Goal: Task Accomplishment & Management: Use online tool/utility

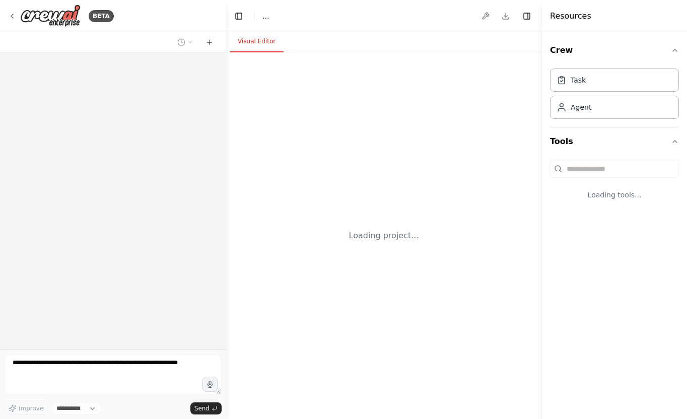
select select "****"
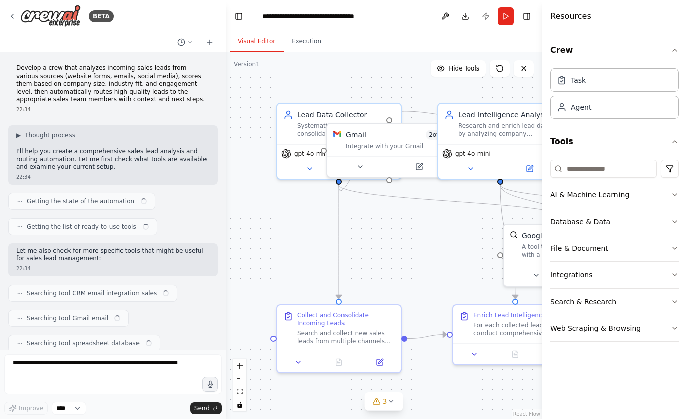
scroll to position [836, 0]
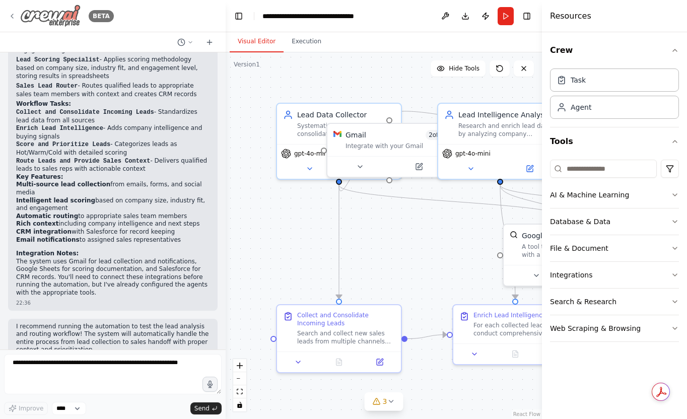
click at [59, 19] on img at bounding box center [50, 16] width 60 height 23
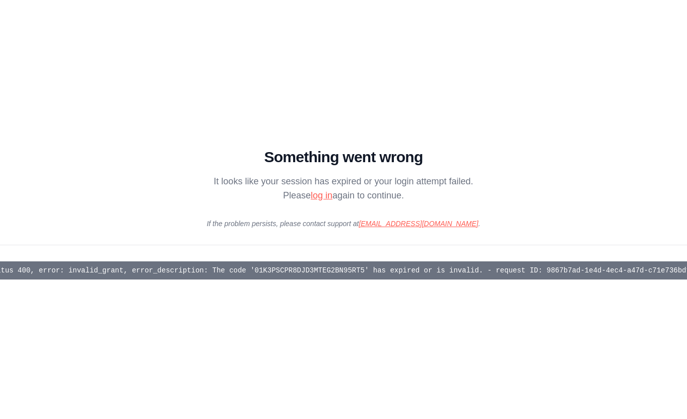
click at [318, 199] on link "log in" at bounding box center [322, 195] width 22 height 10
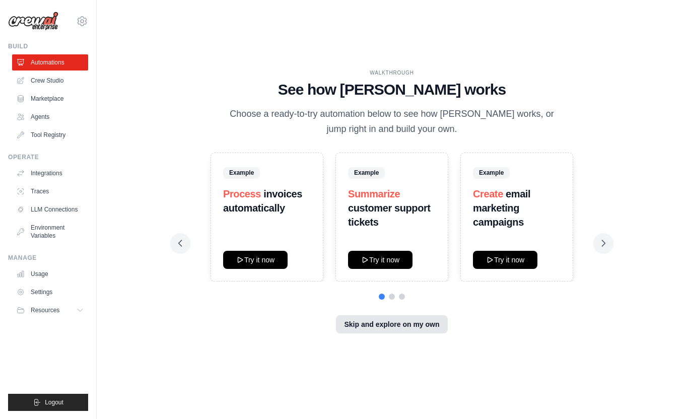
click at [395, 324] on button "Skip and explore on my own" at bounding box center [391, 324] width 111 height 18
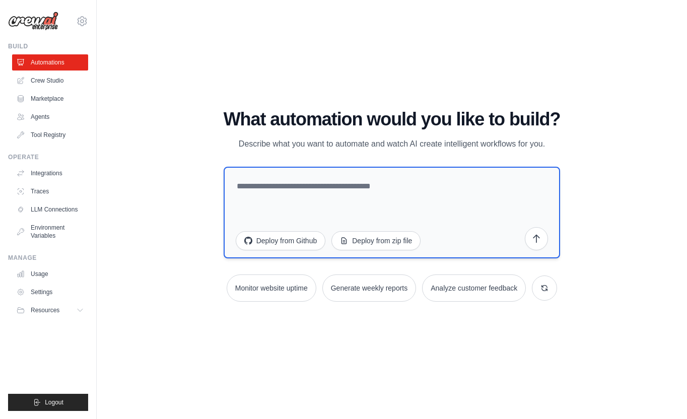
click at [260, 185] on textarea at bounding box center [392, 213] width 337 height 92
click at [343, 188] on textarea "**********" at bounding box center [392, 213] width 337 height 92
click at [362, 187] on textarea "**********" at bounding box center [392, 213] width 337 height 92
click at [422, 189] on textarea "**********" at bounding box center [392, 213] width 337 height 92
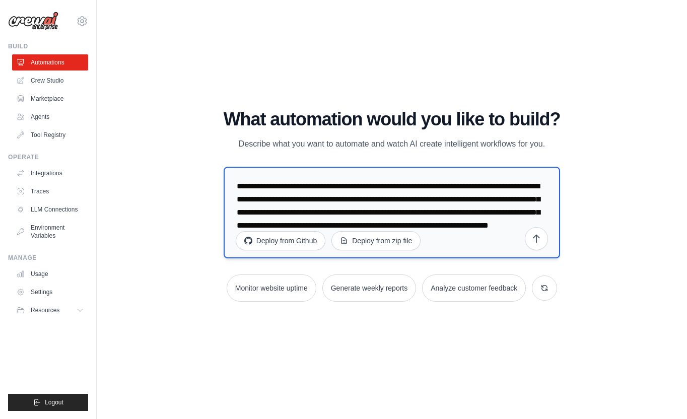
click at [433, 245] on textarea "**********" at bounding box center [392, 213] width 337 height 92
paste textarea "**********"
type textarea "**********"
click at [533, 241] on icon "submit" at bounding box center [536, 238] width 10 height 10
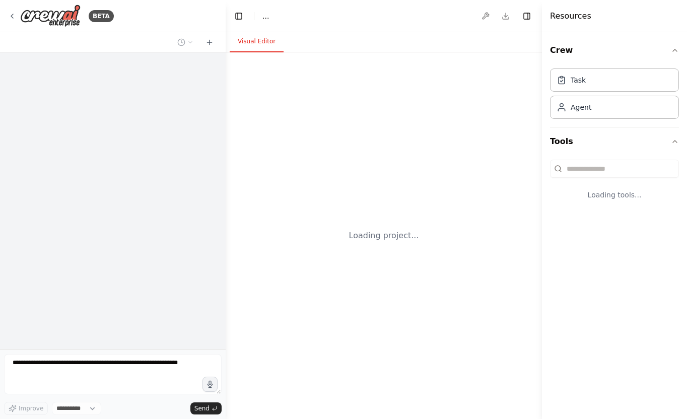
select select "****"
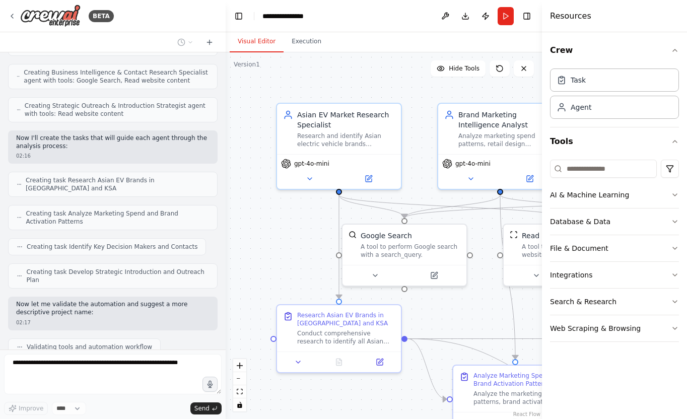
scroll to position [393, 0]
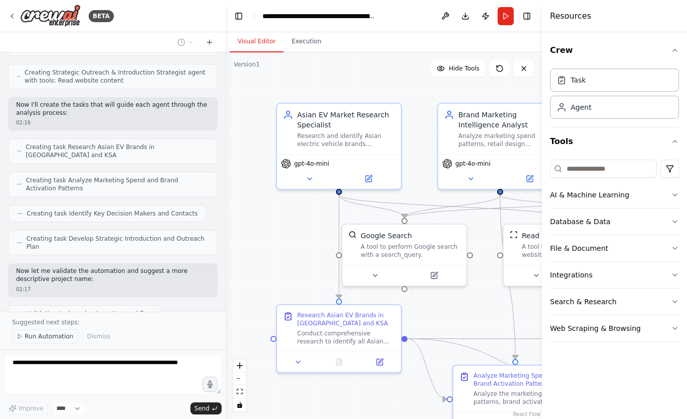
click at [45, 336] on span "Run Automation" at bounding box center [49, 336] width 49 height 8
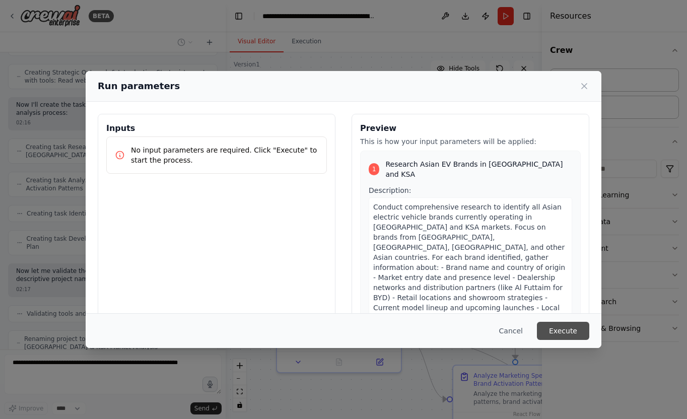
click at [572, 333] on button "Execute" at bounding box center [563, 331] width 52 height 18
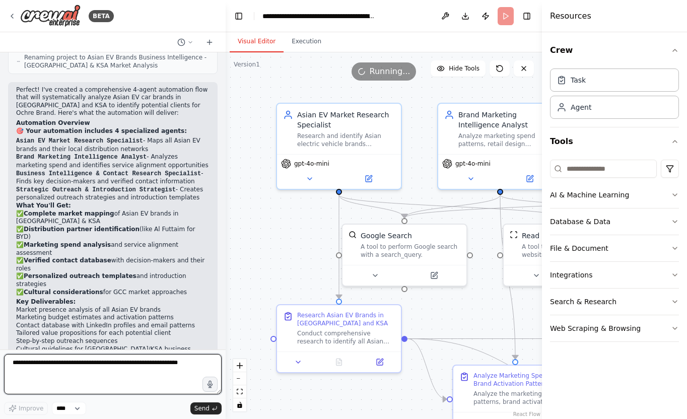
scroll to position [682, 0]
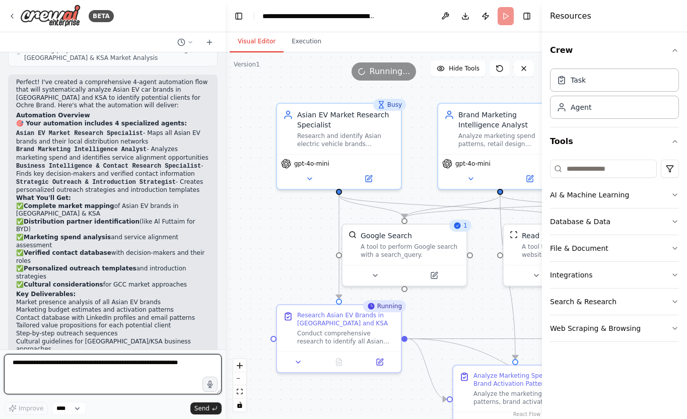
click at [121, 373] on textarea at bounding box center [113, 374] width 218 height 40
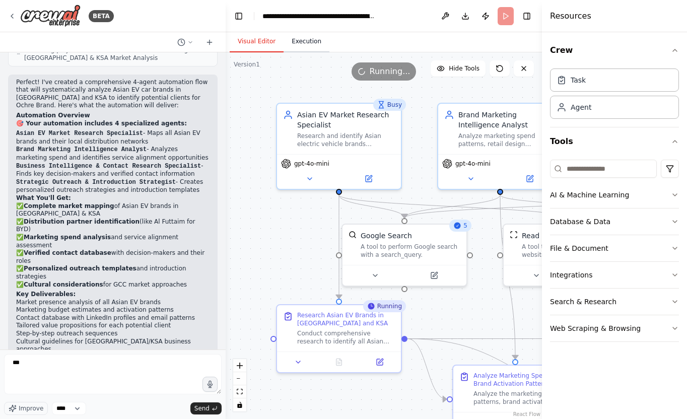
click at [315, 42] on button "Execution" at bounding box center [307, 41] width 46 height 21
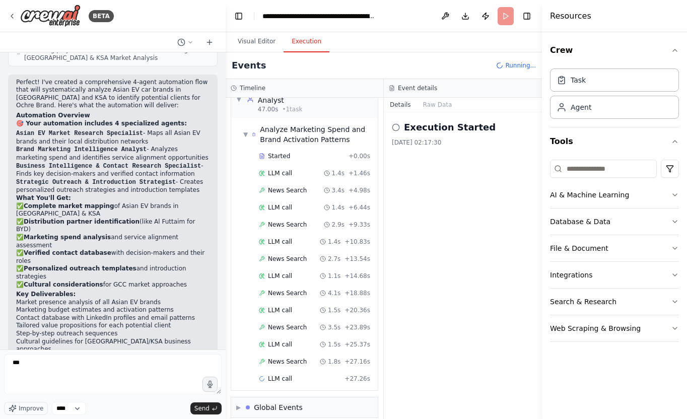
scroll to position [572, 0]
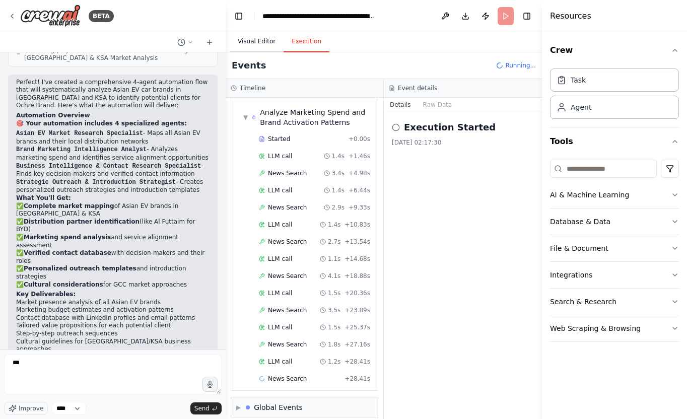
click at [265, 37] on button "Visual Editor" at bounding box center [257, 41] width 54 height 21
click at [309, 44] on button "Execution" at bounding box center [307, 41] width 46 height 21
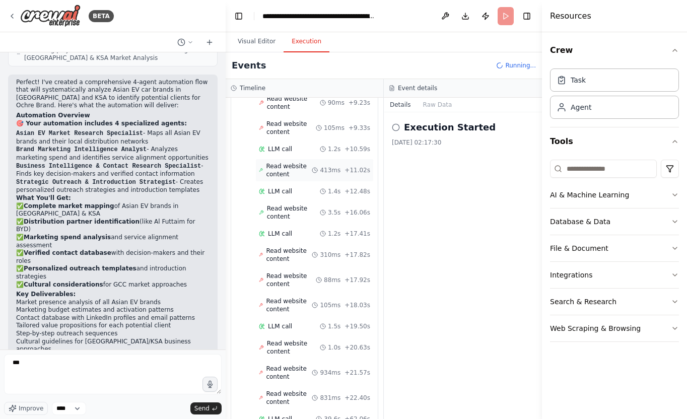
scroll to position [1703, 0]
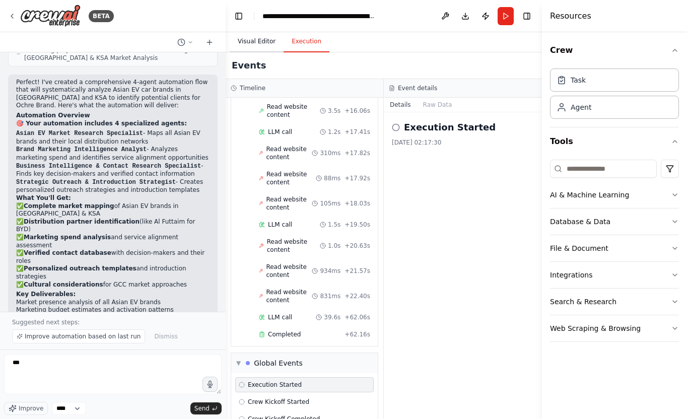
click at [267, 45] on button "Visual Editor" at bounding box center [257, 41] width 54 height 21
click at [296, 46] on button "Execution" at bounding box center [307, 41] width 46 height 21
click at [108, 337] on span "Improve automation based on last run" at bounding box center [83, 336] width 116 height 8
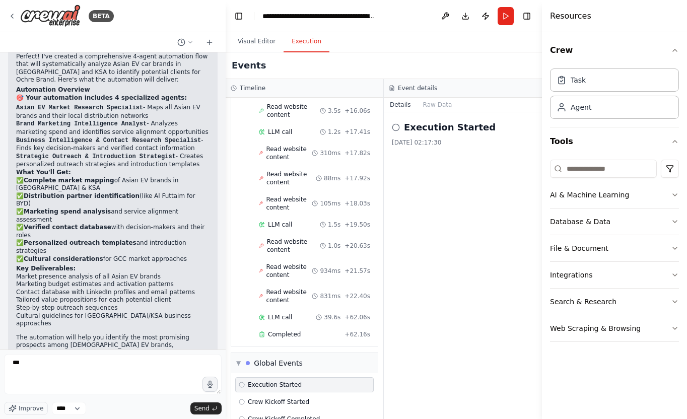
scroll to position [758, 0]
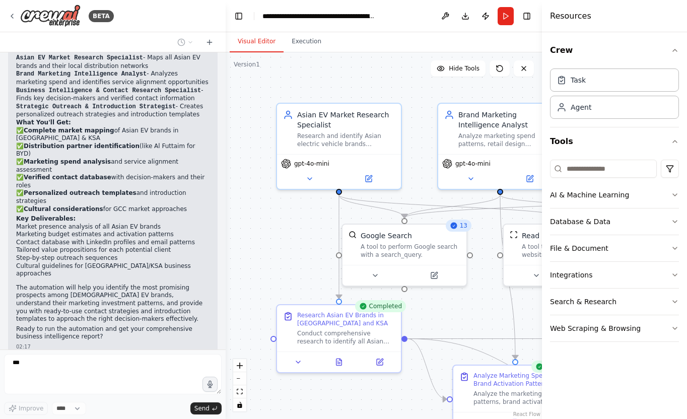
click at [257, 38] on button "Visual Editor" at bounding box center [257, 41] width 54 height 21
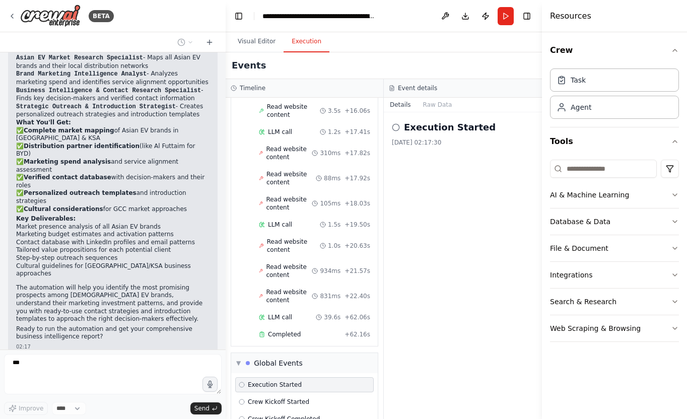
click at [308, 40] on button "Execution" at bounding box center [307, 41] width 46 height 21
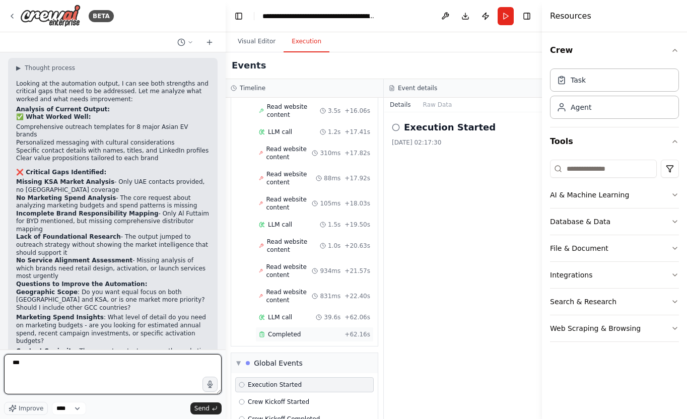
scroll to position [1120, 0]
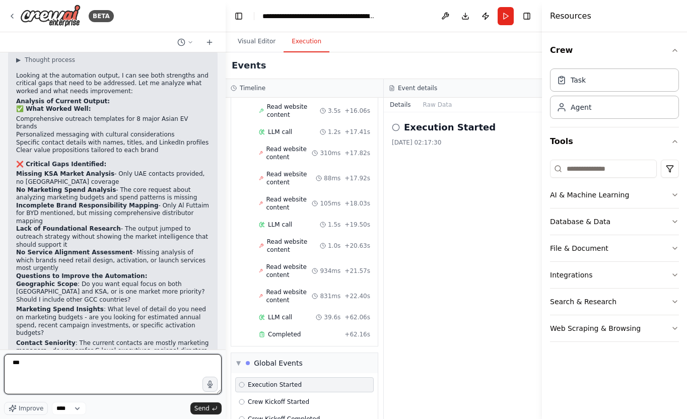
drag, startPoint x: 45, startPoint y: 365, endPoint x: -3, endPoint y: 363, distance: 47.9
click at [0, 363] on html "BETA create a flow that analyses asian ev car brands in the uae and ksa that wo…" at bounding box center [343, 209] width 687 height 419
type textarea "**********"
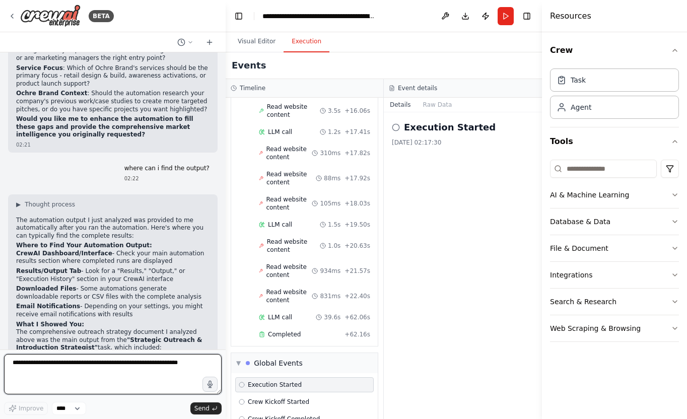
scroll to position [1419, 0]
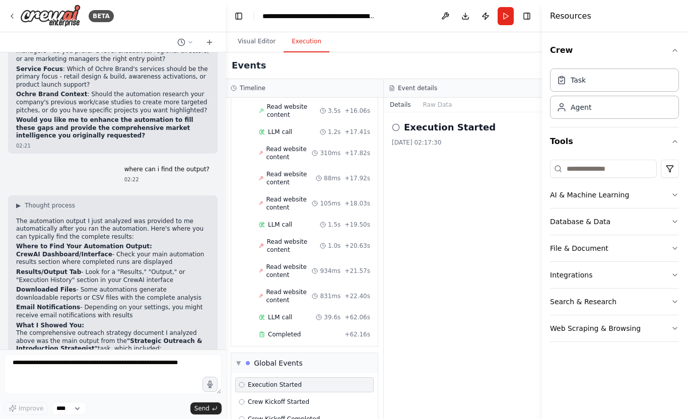
click at [286, 415] on span "Crew Kickoff Completed" at bounding box center [284, 419] width 72 height 8
click at [288, 381] on span "Execution Started" at bounding box center [275, 385] width 54 height 8
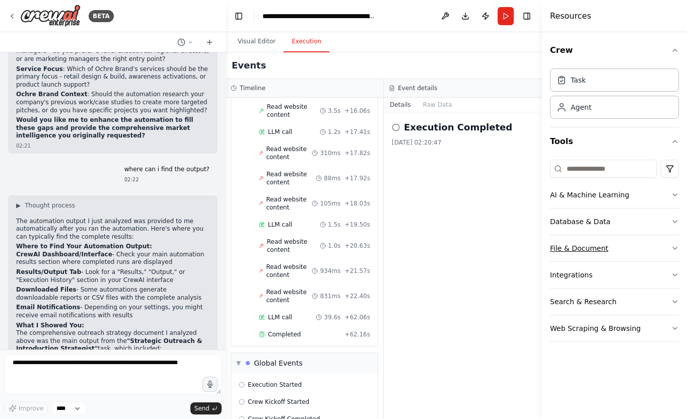
click at [645, 250] on button "File & Document" at bounding box center [614, 248] width 129 height 26
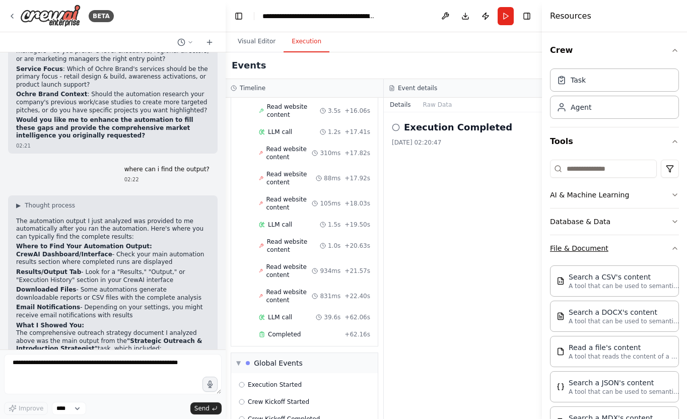
click at [645, 250] on button "File & Document" at bounding box center [614, 248] width 129 height 26
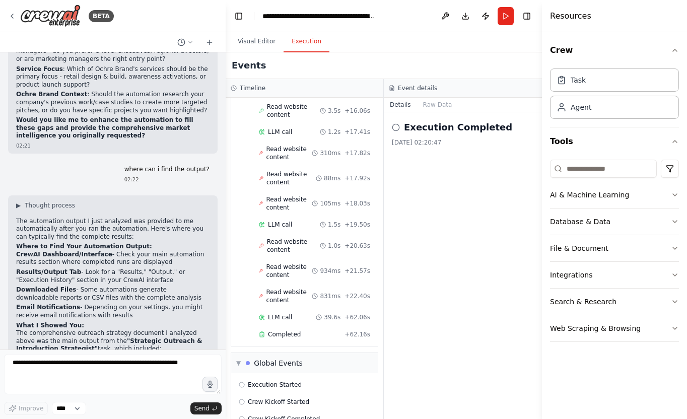
click at [309, 41] on button "Execution" at bounding box center [307, 41] width 46 height 21
click at [241, 15] on button "Toggle Left Sidebar" at bounding box center [239, 16] width 14 height 14
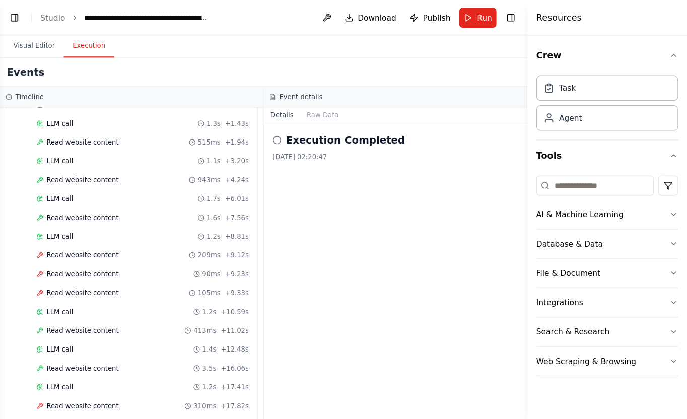
scroll to position [1321, 0]
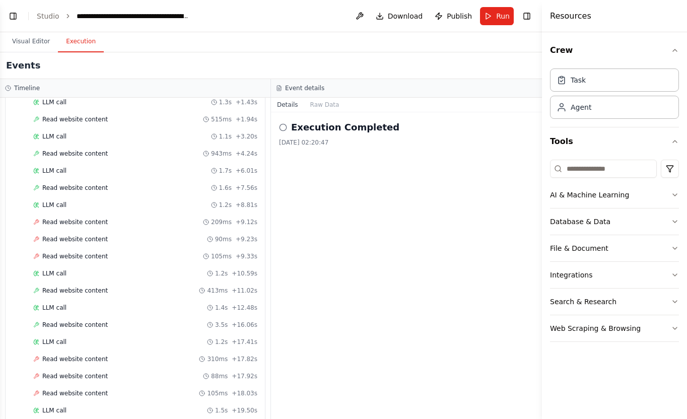
click at [352, 278] on div "Execution Completed 28/08/2025, 02:20:47" at bounding box center [406, 265] width 271 height 307
click at [13, 16] on button "Toggle Left Sidebar" at bounding box center [13, 16] width 14 height 14
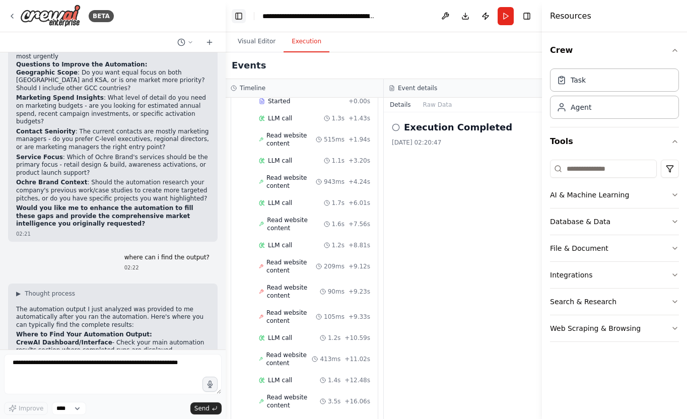
click at [13, 16] on icon at bounding box center [12, 16] width 8 height 8
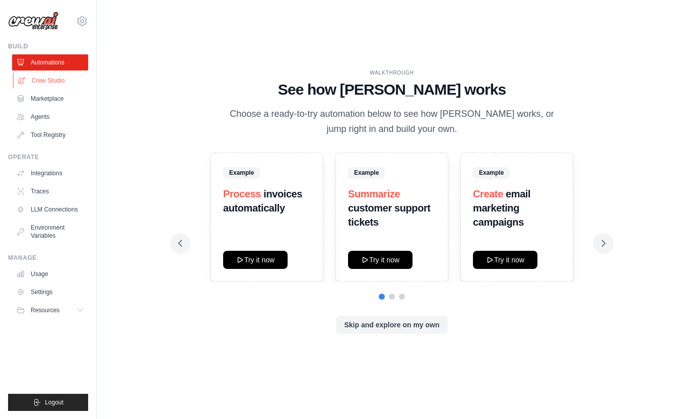
click at [48, 77] on link "Crew Studio" at bounding box center [51, 81] width 76 height 16
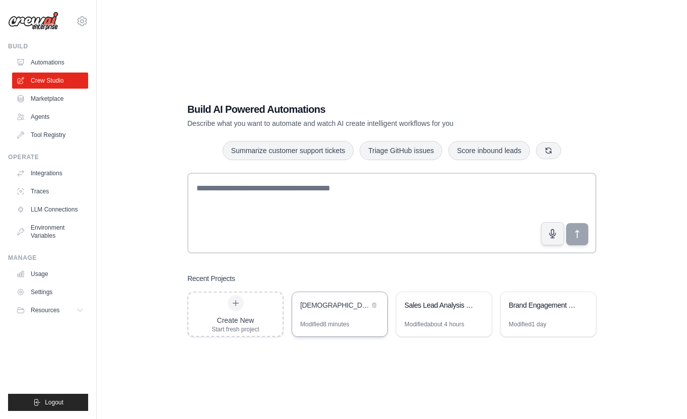
click at [337, 306] on div "[DEMOGRAPHIC_DATA] EV Brands Business Intelligence - [GEOGRAPHIC_DATA] & KSA Ma…" at bounding box center [334, 305] width 69 height 10
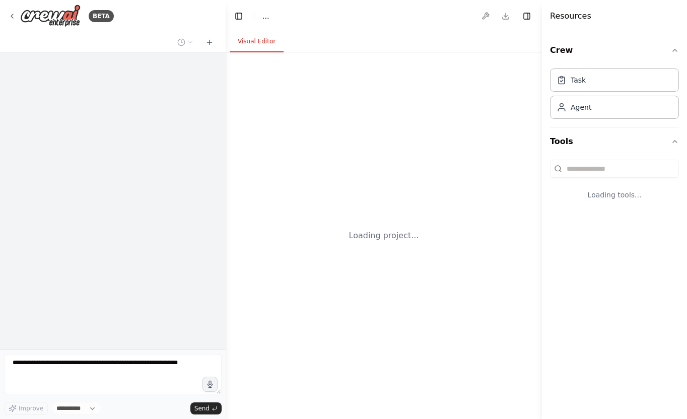
select select "****"
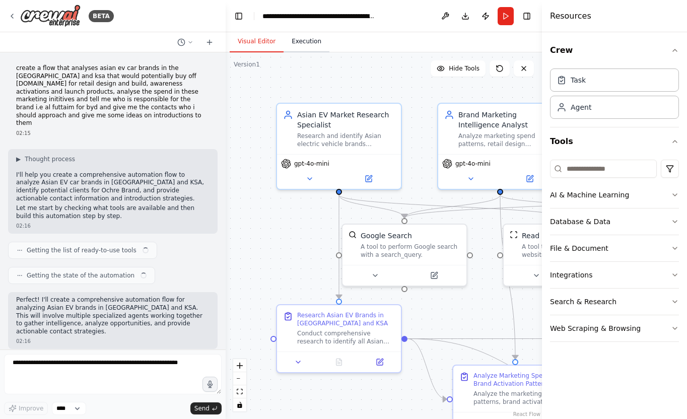
scroll to position [1484, 0]
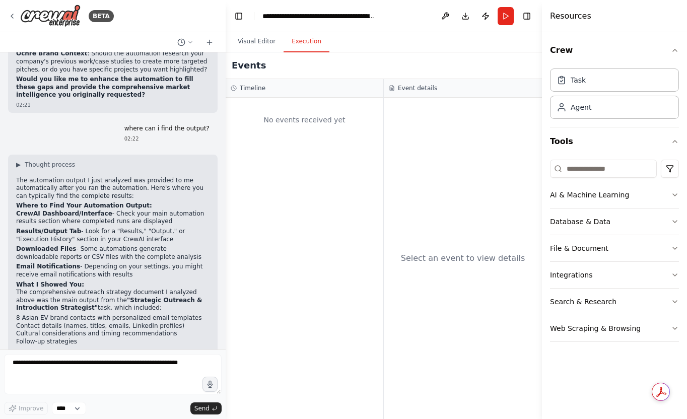
click at [312, 42] on button "Execution" at bounding box center [307, 41] width 46 height 21
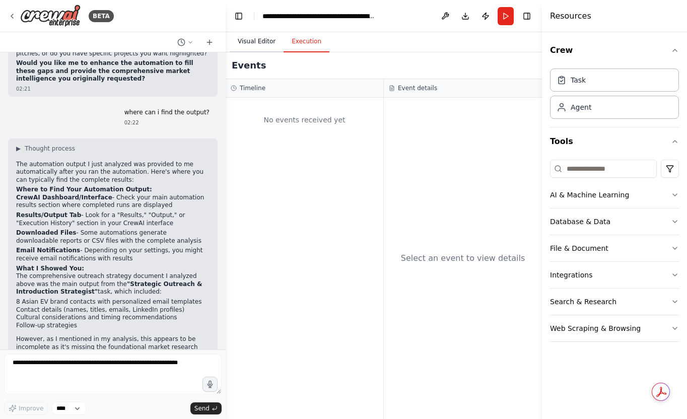
click at [255, 44] on button "Visual Editor" at bounding box center [257, 41] width 54 height 21
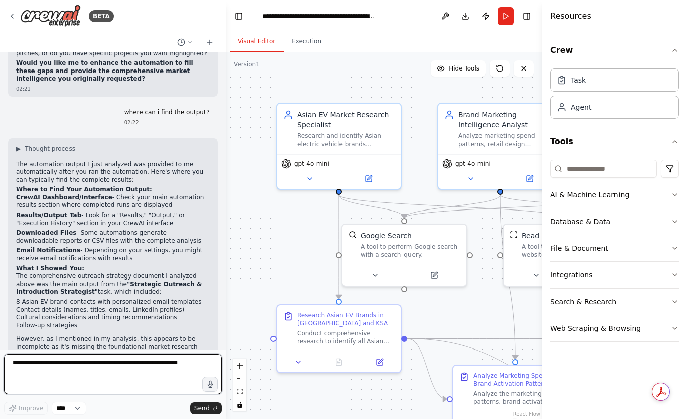
click at [72, 363] on textarea at bounding box center [113, 374] width 218 height 40
type textarea "**********"
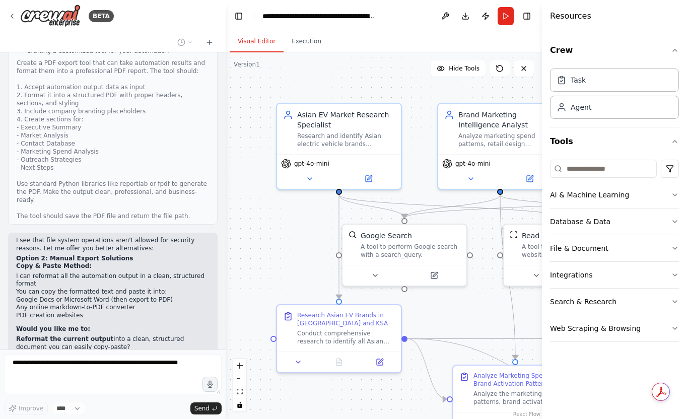
scroll to position [2053, 0]
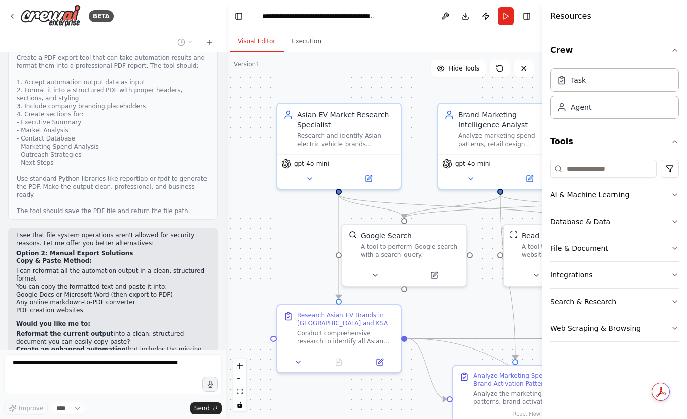
drag, startPoint x: 98, startPoint y: 211, endPoint x: 11, endPoint y: 202, distance: 88.1
click at [11, 228] on div "I see that file system operations aren't allowed for security reasons. Let me o…" at bounding box center [113, 317] width 210 height 179
copy li "Reformat the current output into a clean, structured document you can easily co…"
click at [185, 378] on p "I could create a tool that generates a professional HTML report with styling th…" at bounding box center [112, 386] width 193 height 16
drag, startPoint x: 186, startPoint y: 255, endPoint x: 38, endPoint y: 245, distance: 147.9
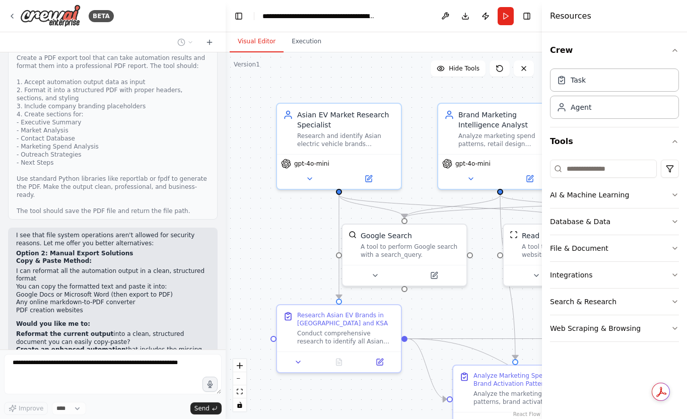
click at [38, 378] on p "I could create a tool that generates a professional HTML report with styling th…" at bounding box center [112, 386] width 193 height 16
copy p "create a tool that generates a professional HTML report with styling that you c…"
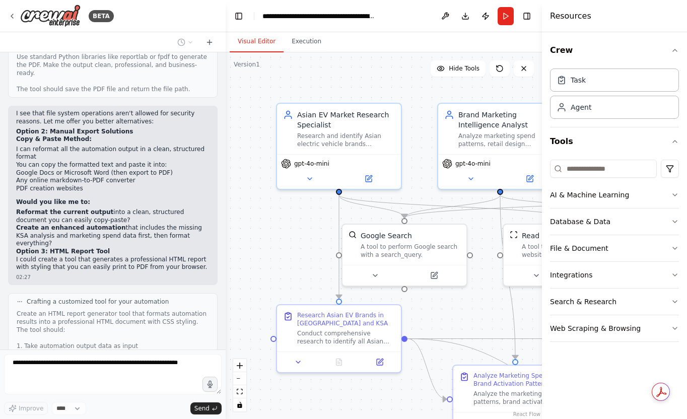
scroll to position [2240, 0]
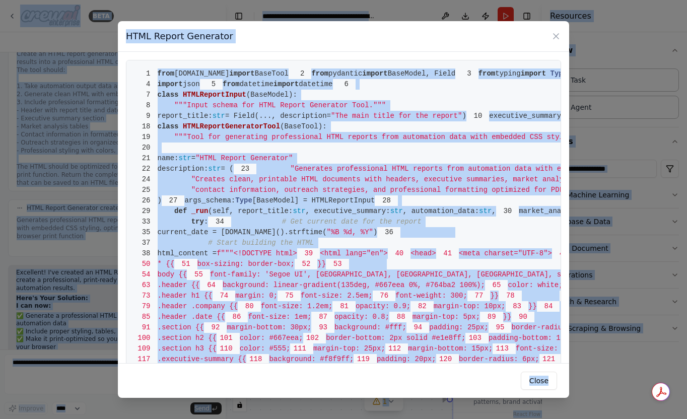
scroll to position [2442, 0]
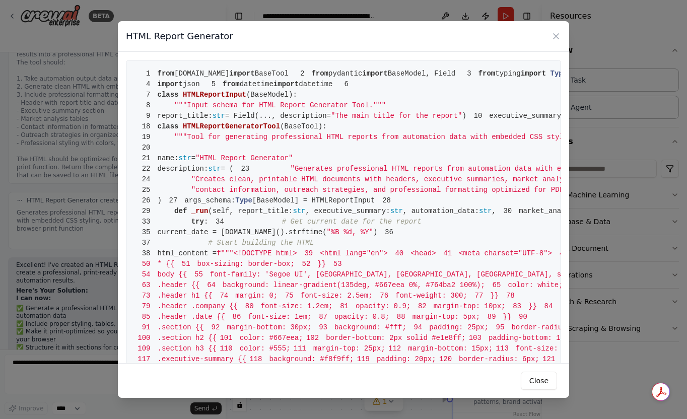
click at [94, 252] on div "HTML Report Generator 1 from [DOMAIN_NAME] import BaseTool 2 from pydantic impo…" at bounding box center [343, 209] width 687 height 419
click at [545, 379] on button "Close" at bounding box center [539, 381] width 36 height 18
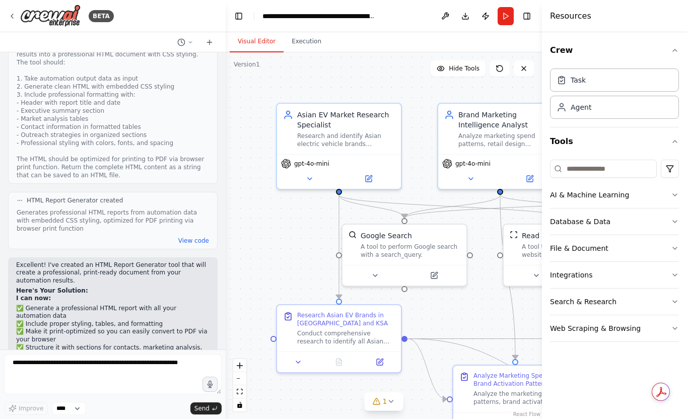
drag, startPoint x: 180, startPoint y: 308, endPoint x: 49, endPoint y: 298, distance: 131.3
copy p "ust provide you with a clean, formatted version of the current results that you…"
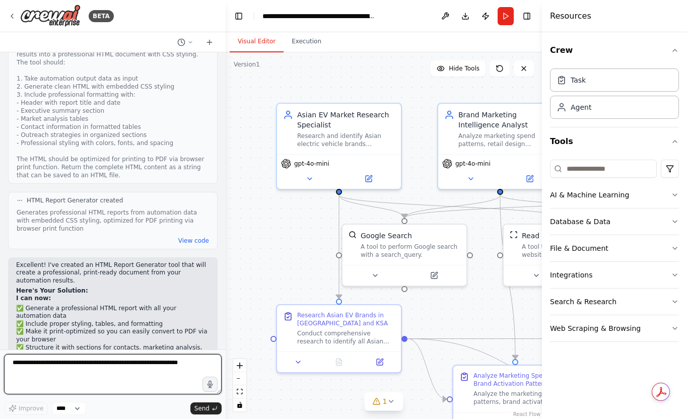
click at [68, 364] on textarea at bounding box center [113, 374] width 218 height 40
paste textarea "**********"
type textarea "**********"
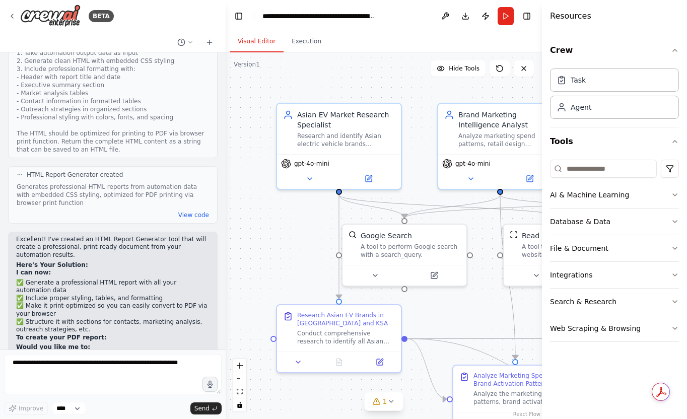
scroll to position [2510, 0]
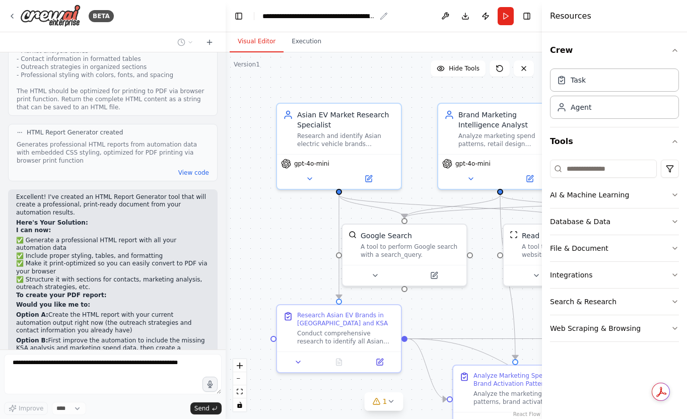
click at [384, 16] on icon "breadcrumb" at bounding box center [384, 16] width 7 height 7
click at [345, 15] on div "**********" at bounding box center [318, 16] width 113 height 10
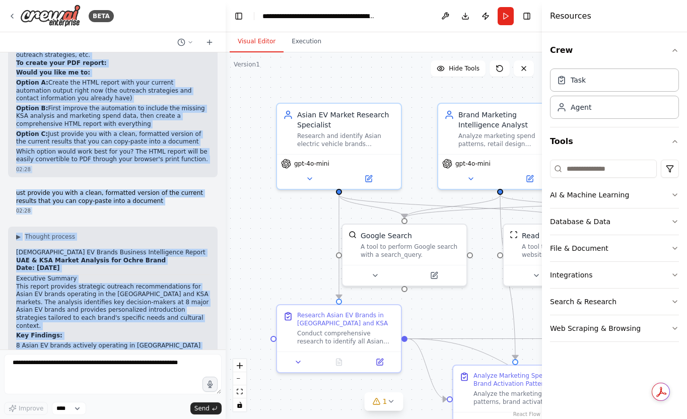
scroll to position [2717, 0]
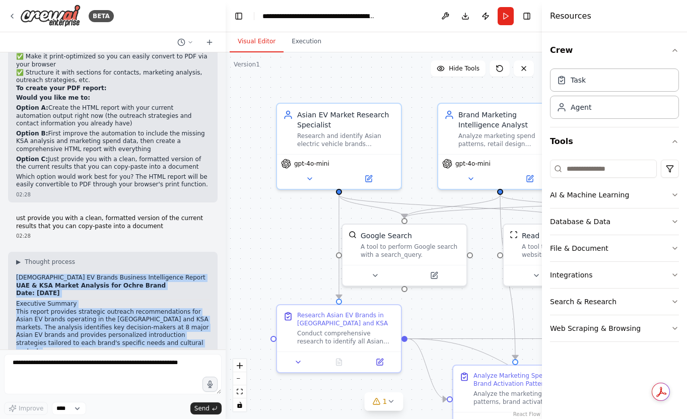
drag, startPoint x: 74, startPoint y: 325, endPoint x: 14, endPoint y: 138, distance: 197.1
copy div "Asian EV Brands Business Intelligence Report [GEOGRAPHIC_DATA] & KSA Market Ana…"
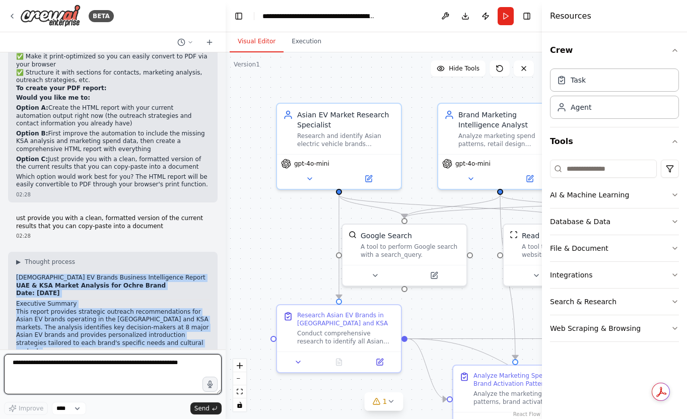
click at [80, 365] on textarea at bounding box center [113, 374] width 218 height 40
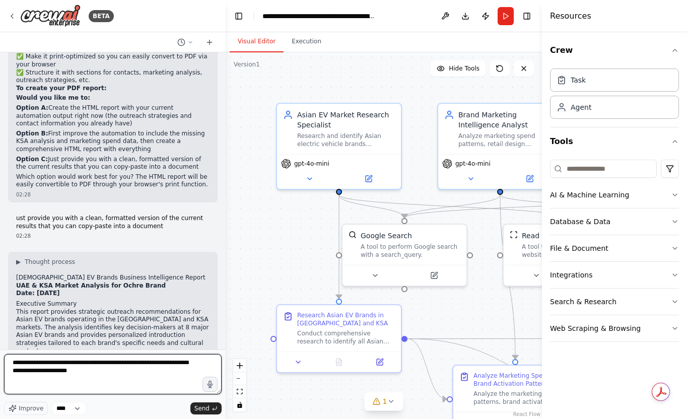
type textarea "**********"
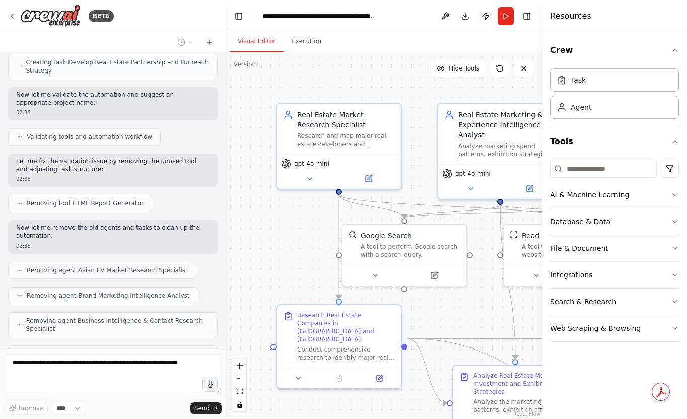
scroll to position [5284, 0]
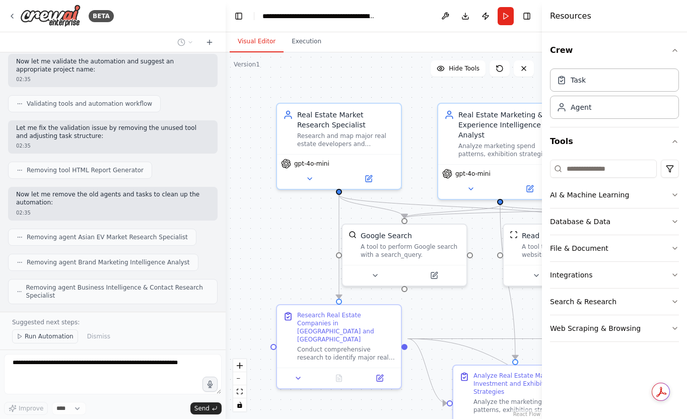
click at [45, 336] on span "Run Automation" at bounding box center [49, 336] width 49 height 8
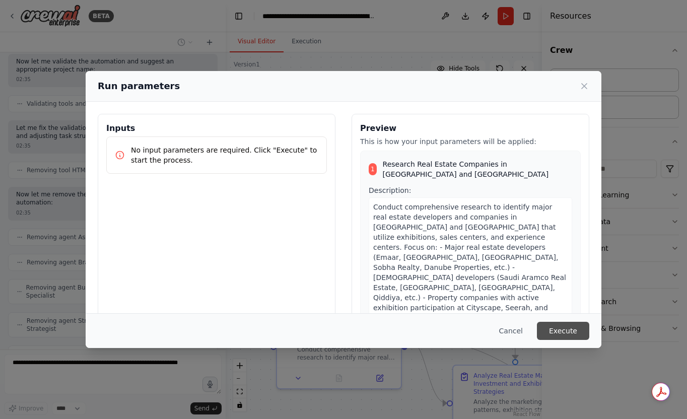
click at [572, 335] on button "Execute" at bounding box center [563, 331] width 52 height 18
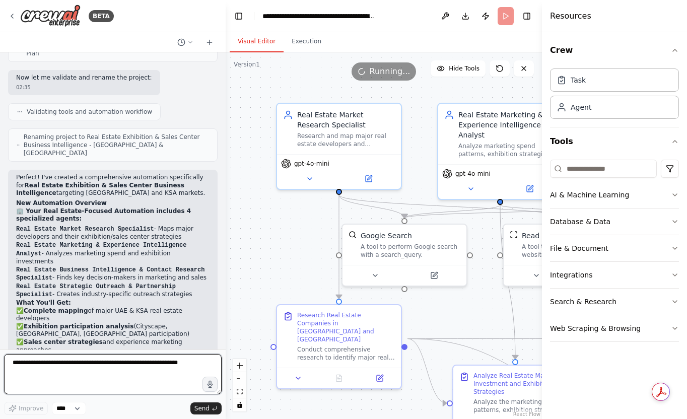
scroll to position [5693, 0]
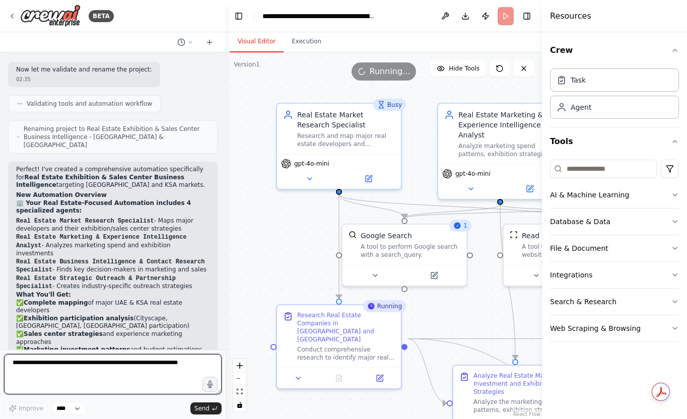
click at [70, 366] on textarea at bounding box center [113, 374] width 218 height 40
type textarea "**********"
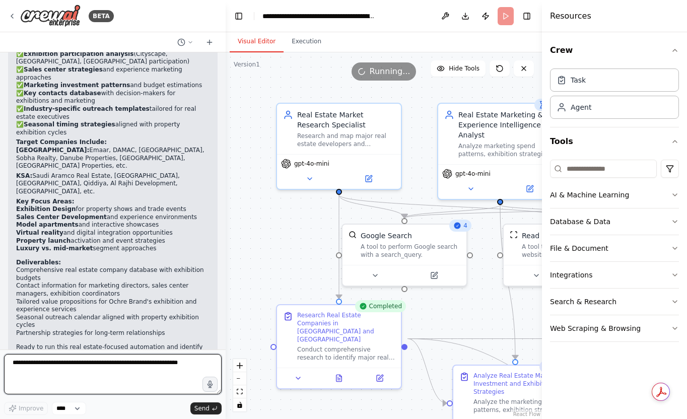
scroll to position [5975, 0]
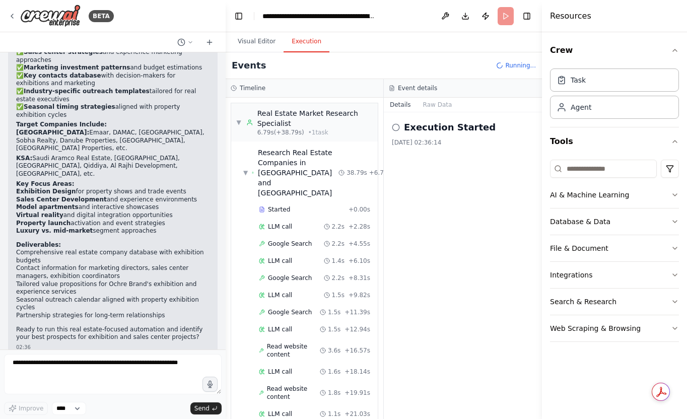
click at [310, 46] on button "Execution" at bounding box center [307, 41] width 46 height 21
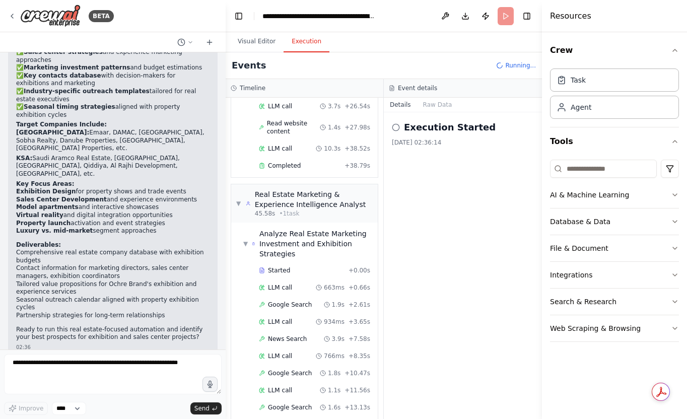
scroll to position [378, 0]
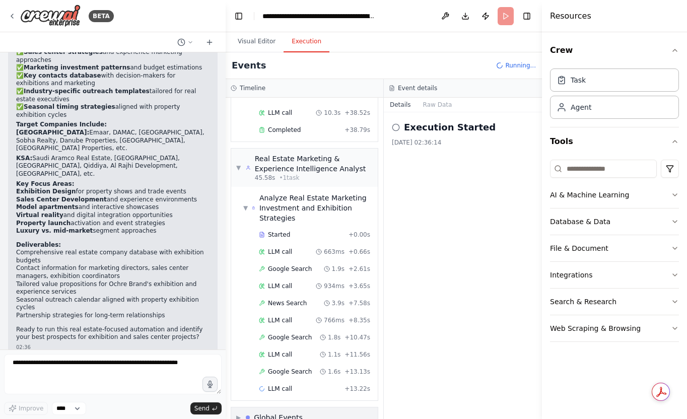
click at [239, 414] on span "▶" at bounding box center [238, 418] width 5 height 8
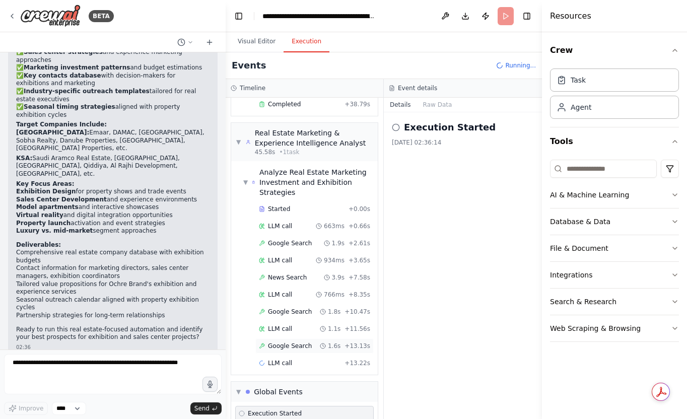
scroll to position [418, 0]
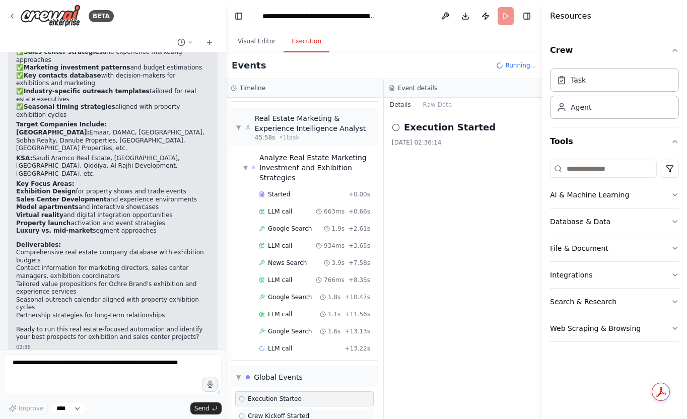
click at [274, 412] on span "Crew Kickoff Started" at bounding box center [278, 416] width 61 height 8
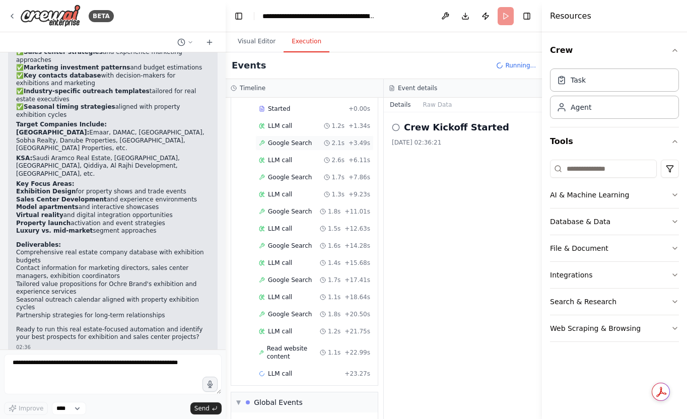
scroll to position [815, 0]
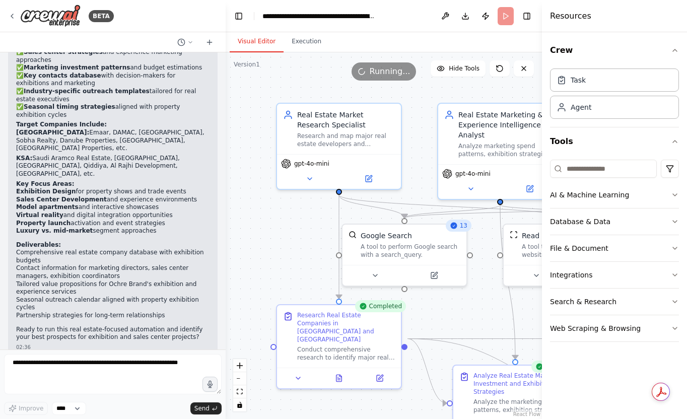
click at [264, 45] on button "Visual Editor" at bounding box center [257, 41] width 54 height 21
click at [303, 43] on button "Execution" at bounding box center [307, 41] width 46 height 21
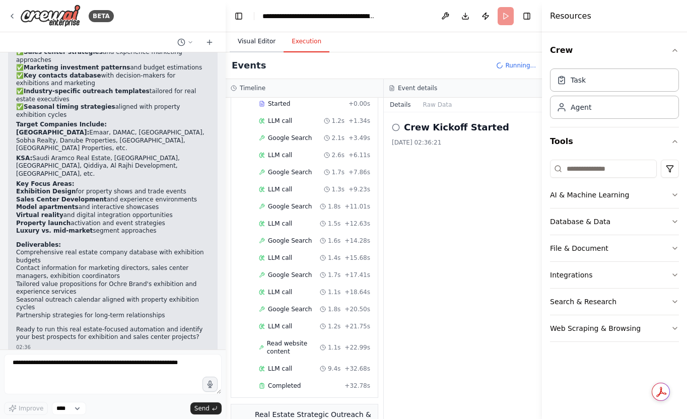
click at [257, 43] on button "Visual Editor" at bounding box center [257, 41] width 54 height 21
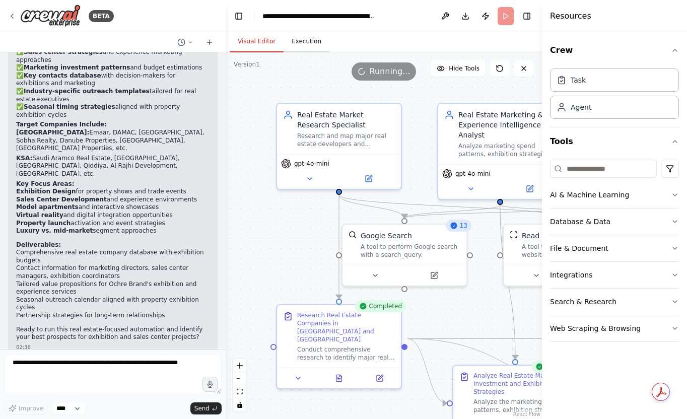
click at [306, 44] on button "Execution" at bounding box center [307, 41] width 46 height 21
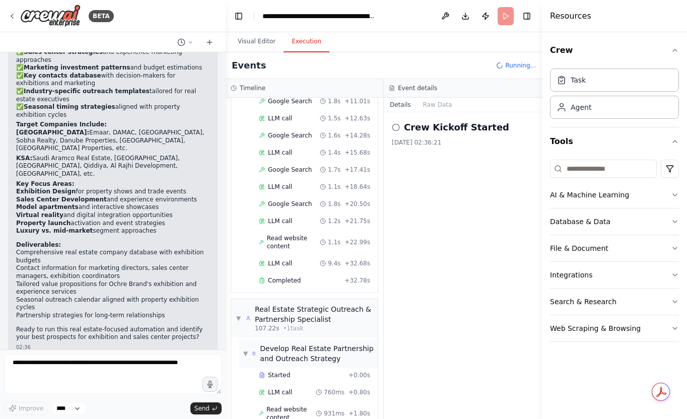
scroll to position [1006, 0]
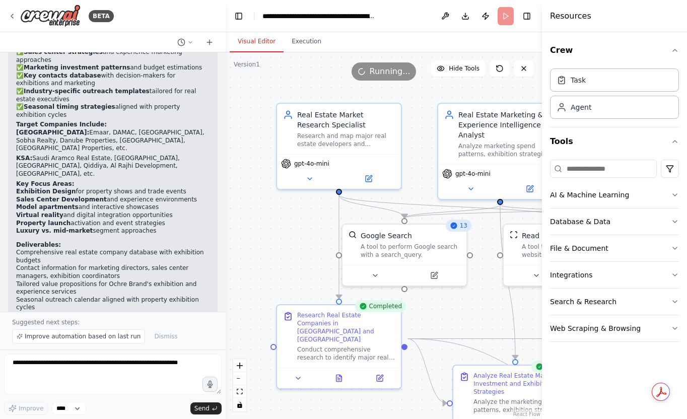
click at [253, 43] on button "Visual Editor" at bounding box center [257, 41] width 54 height 21
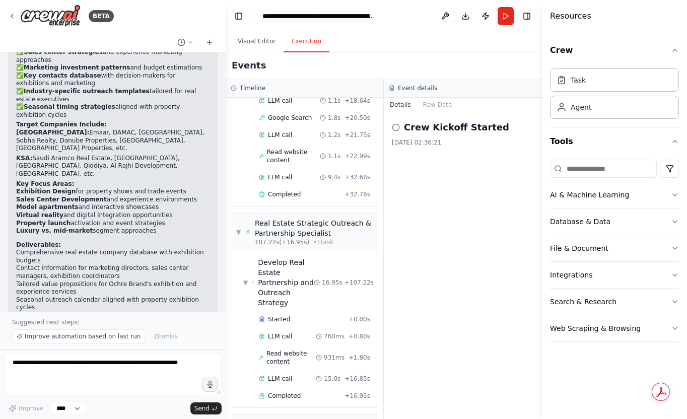
click at [306, 42] on button "Execution" at bounding box center [307, 41] width 46 height 21
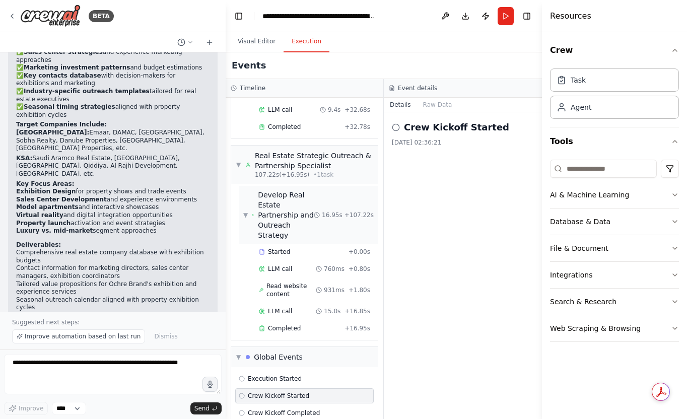
scroll to position [1078, 0]
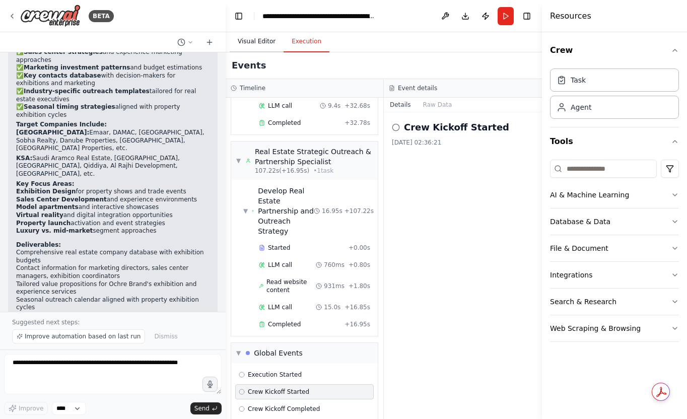
click at [257, 42] on button "Visual Editor" at bounding box center [257, 41] width 54 height 21
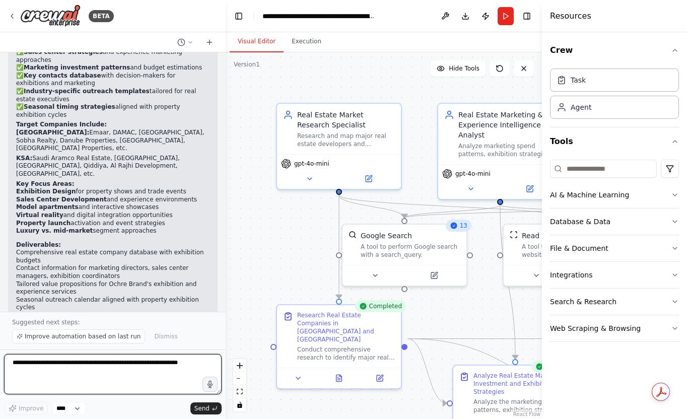
click at [49, 368] on textarea at bounding box center [113, 374] width 218 height 40
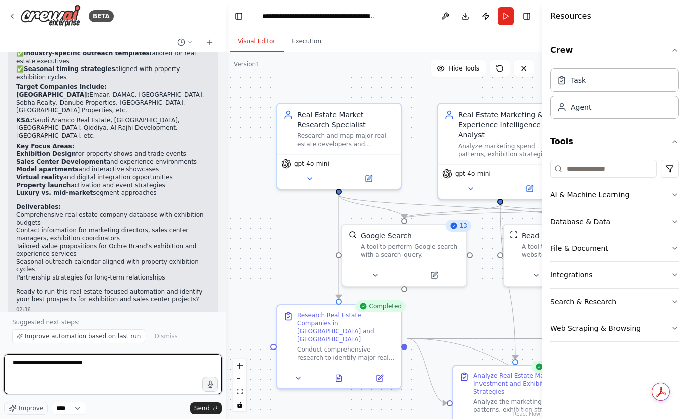
type textarea "**********"
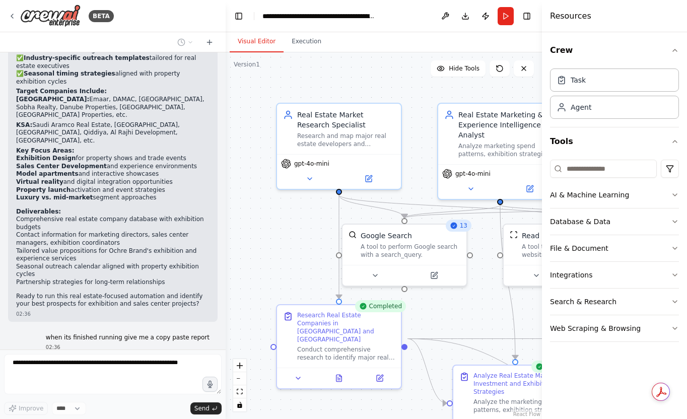
scroll to position [6034, 0]
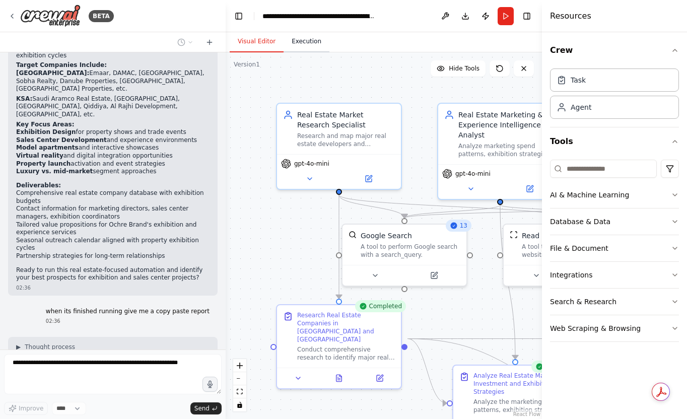
click at [307, 42] on button "Execution" at bounding box center [307, 41] width 46 height 21
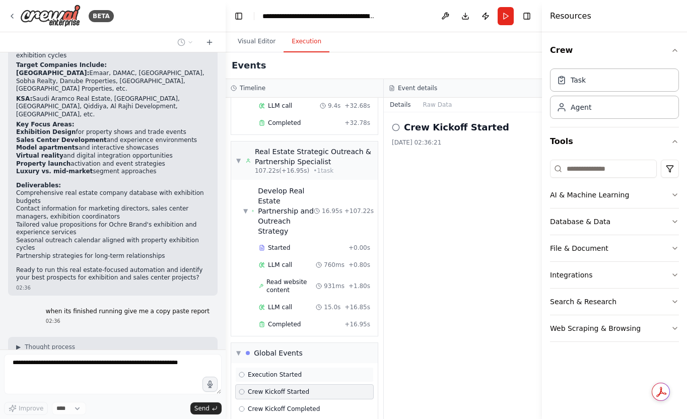
click at [283, 371] on span "Execution Started" at bounding box center [275, 375] width 54 height 8
click at [284, 419] on span "Execution Completed" at bounding box center [280, 426] width 64 height 8
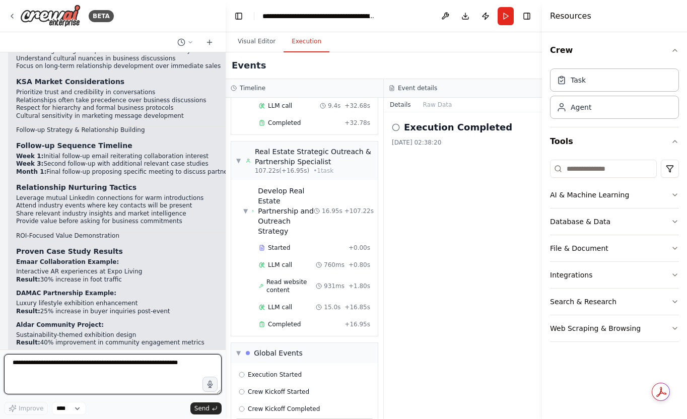
scroll to position [7840, 0]
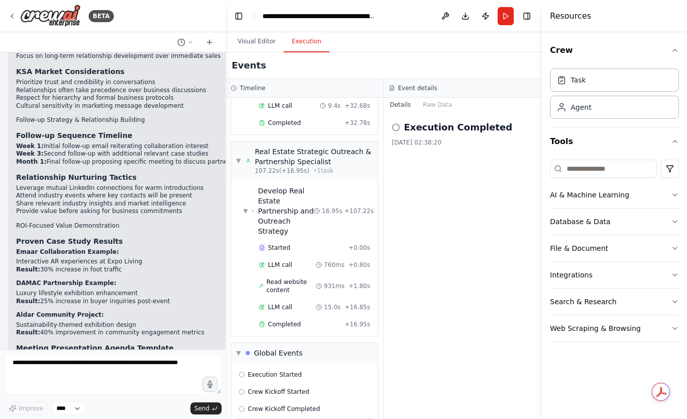
drag, startPoint x: 131, startPoint y: 327, endPoint x: 90, endPoint y: 247, distance: 89.7
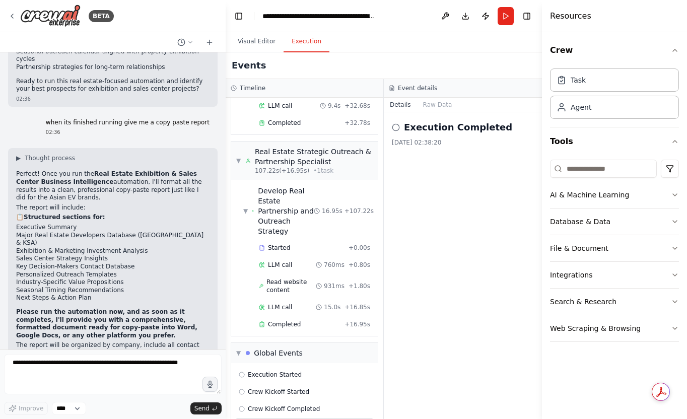
scroll to position [6221, 0]
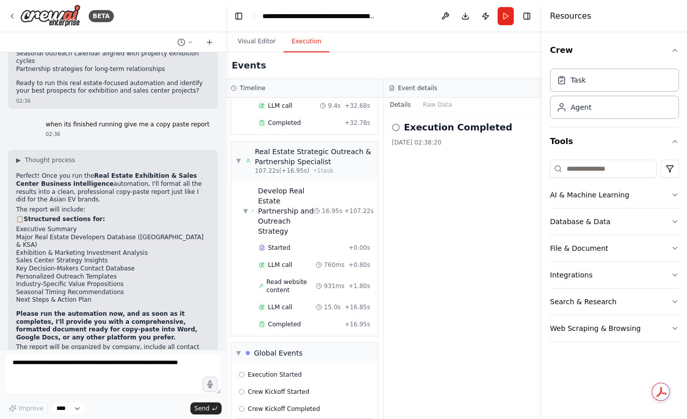
copy div "Real Estate Exhibition & Sales Center Business Intelligence Report [GEOGRAPHIC_…"
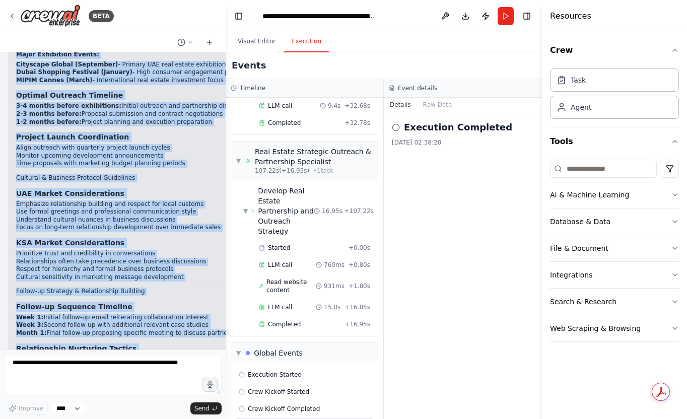
scroll to position [7840, 0]
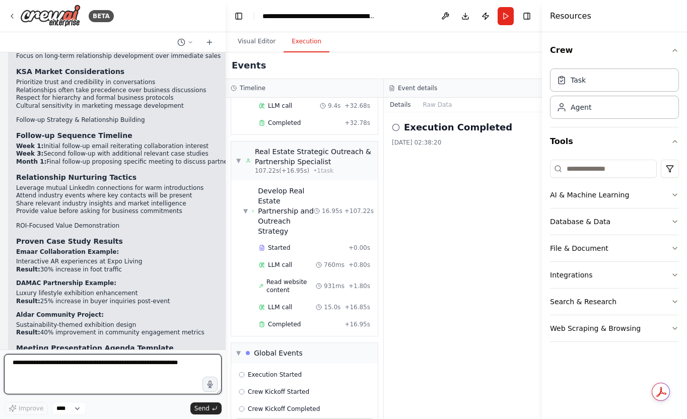
click at [69, 367] on textarea at bounding box center [113, 374] width 218 height 40
type textarea "**********"
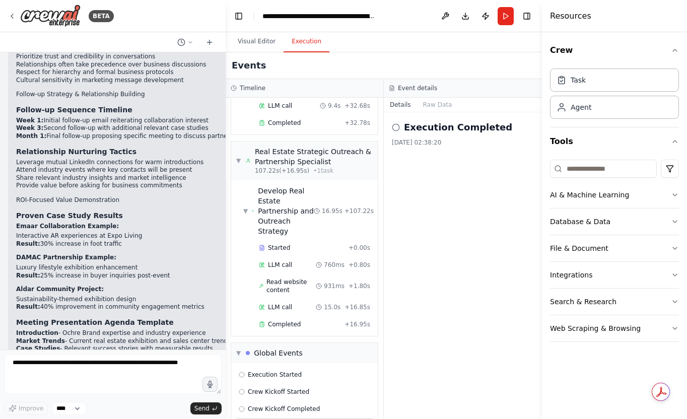
scroll to position [7907, 0]
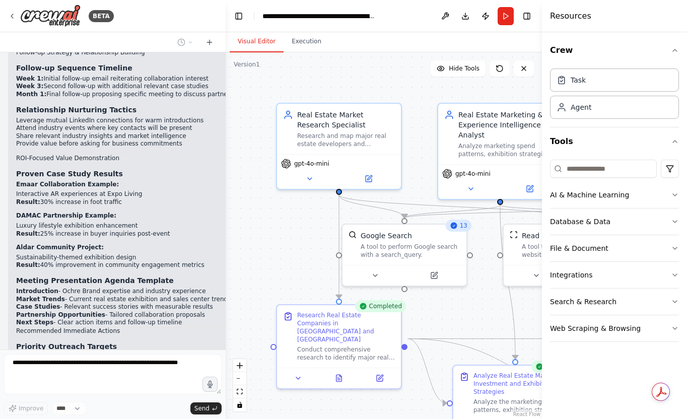
click at [264, 43] on button "Visual Editor" at bounding box center [257, 41] width 54 height 21
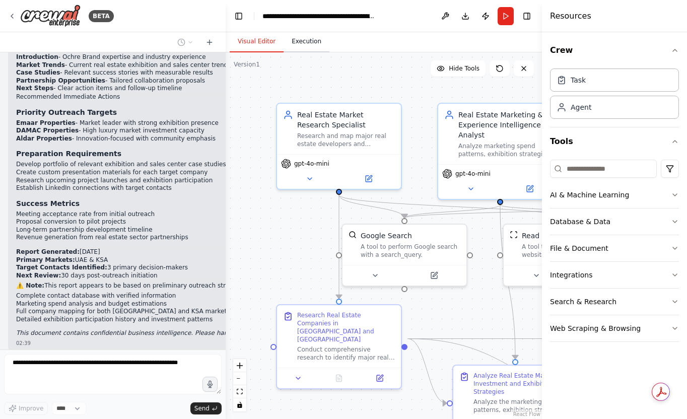
scroll to position [8149, 0]
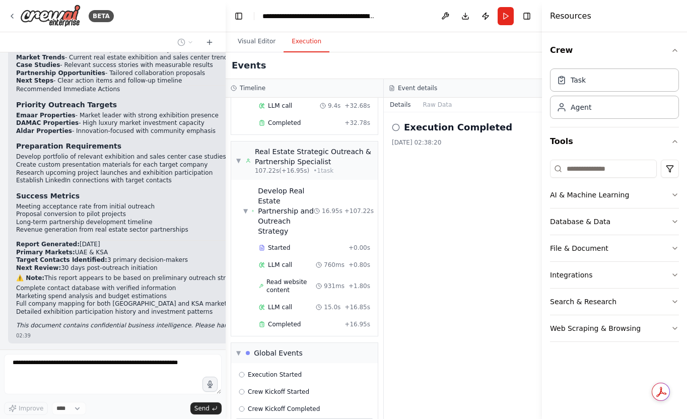
click at [300, 44] on button "Execution" at bounding box center [307, 41] width 46 height 21
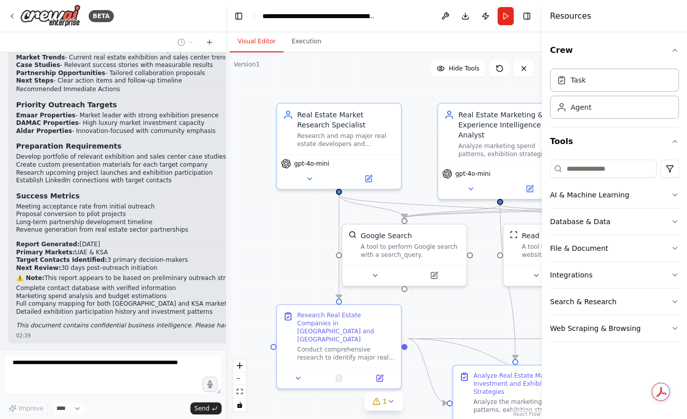
click at [267, 44] on button "Visual Editor" at bounding box center [257, 41] width 54 height 21
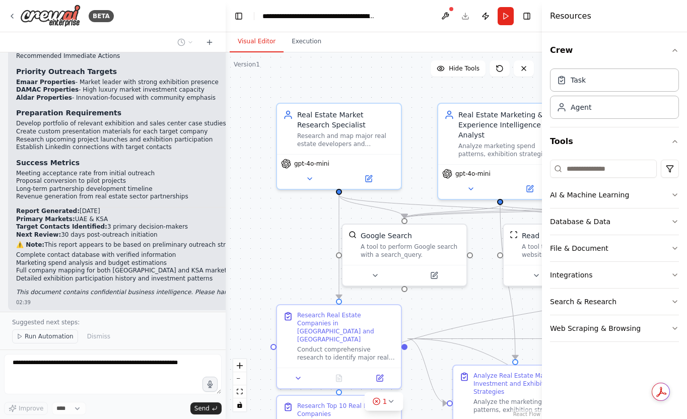
click at [53, 335] on span "Run Automation" at bounding box center [49, 336] width 49 height 8
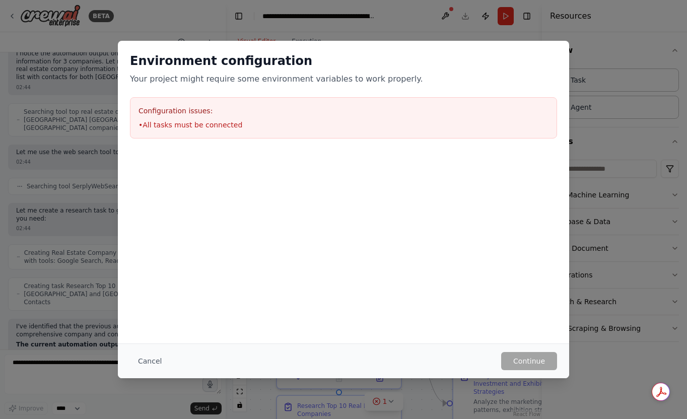
scroll to position [8522, 0]
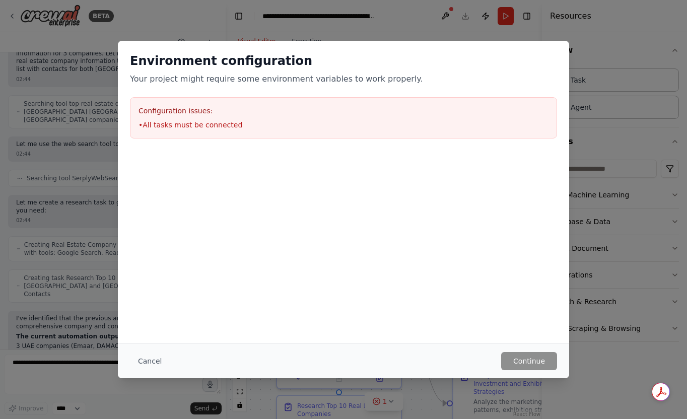
click at [214, 124] on li "• All tasks must be connected" at bounding box center [344, 125] width 410 height 10
click at [149, 362] on button "Cancel" at bounding box center [150, 361] width 40 height 18
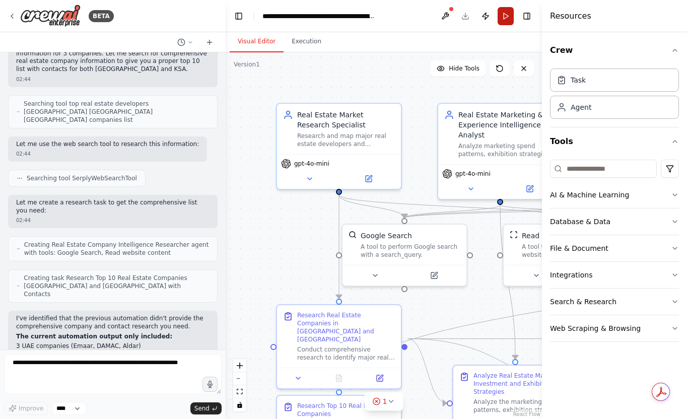
click at [507, 13] on button "Run" at bounding box center [506, 16] width 16 height 18
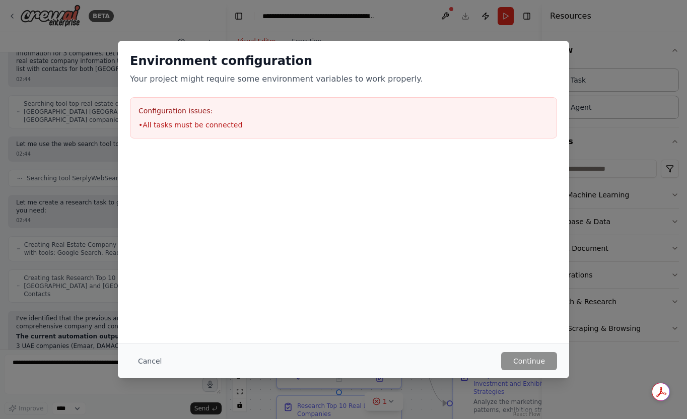
click at [202, 124] on li "• All tasks must be connected" at bounding box center [344, 125] width 410 height 10
click at [150, 360] on button "Cancel" at bounding box center [150, 361] width 40 height 18
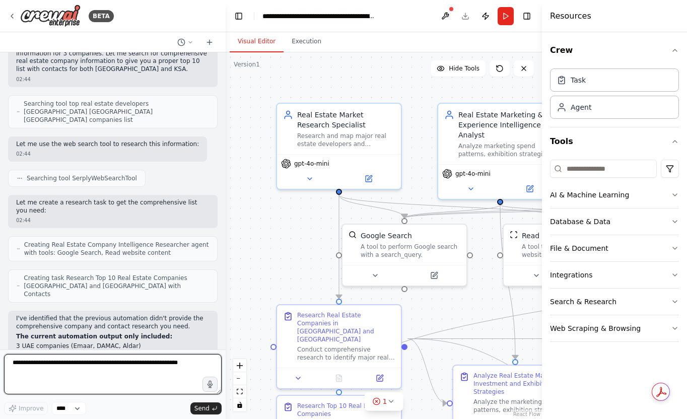
click at [39, 364] on textarea at bounding box center [113, 374] width 218 height 40
type textarea "**********"
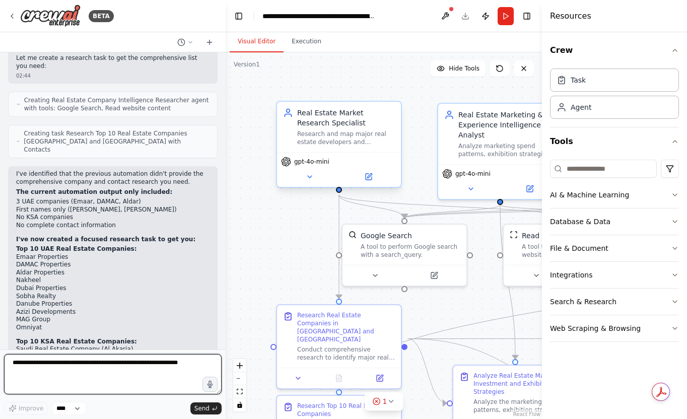
scroll to position [9102, 0]
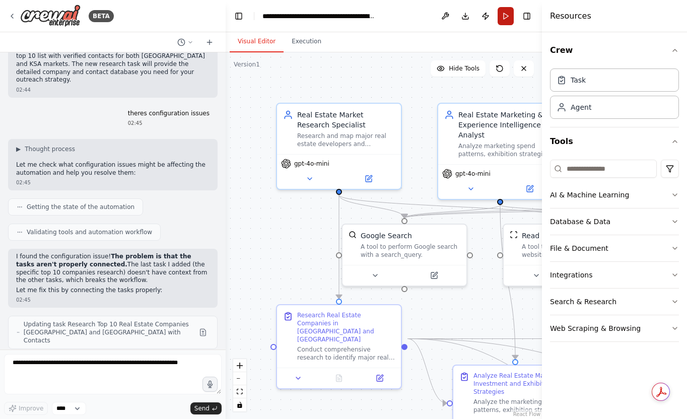
click at [503, 14] on button "Run" at bounding box center [506, 16] width 16 height 18
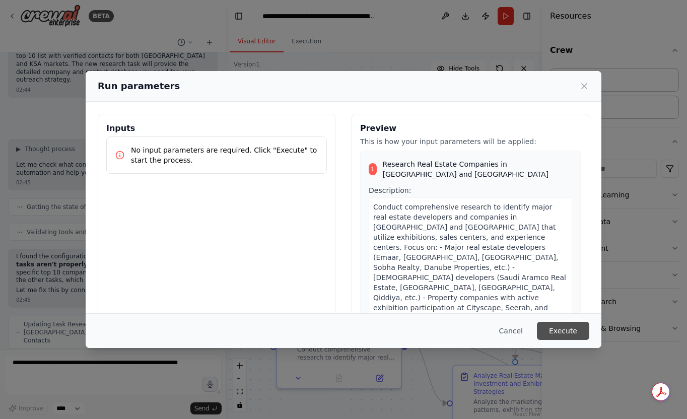
click at [562, 327] on button "Execute" at bounding box center [563, 331] width 52 height 18
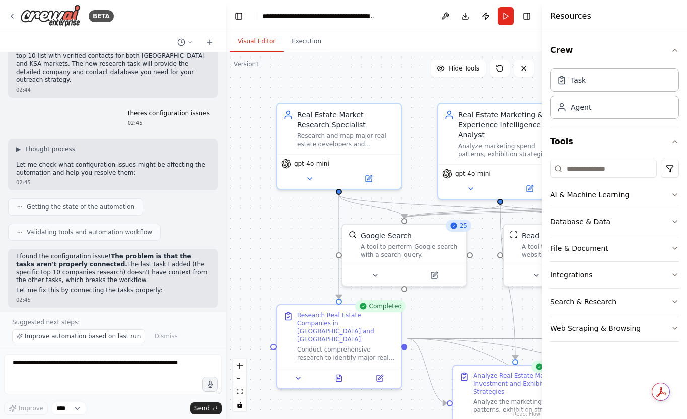
scroll to position [9139, 0]
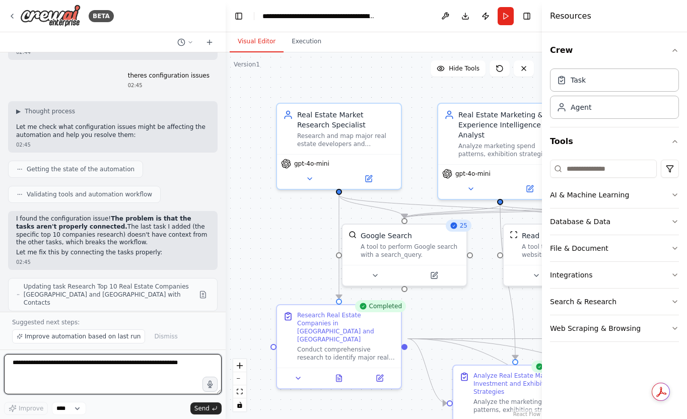
click at [67, 364] on textarea at bounding box center [113, 374] width 218 height 40
type textarea "**********"
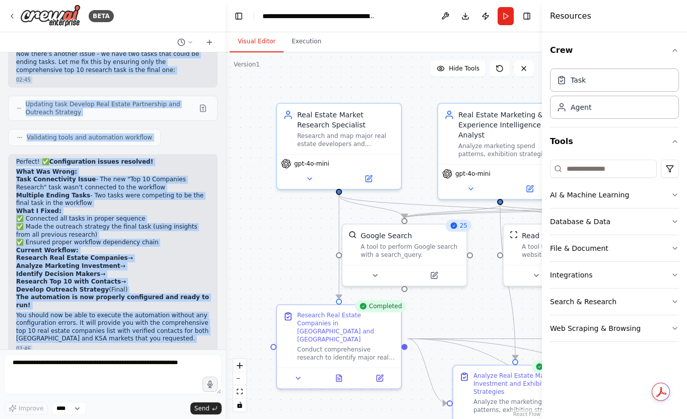
scroll to position [9378, 0]
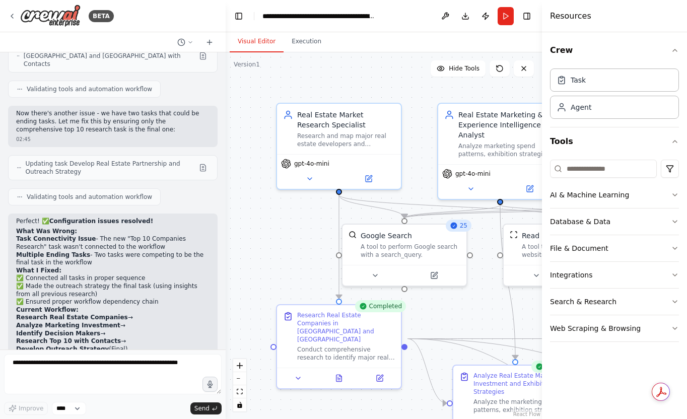
drag, startPoint x: 39, startPoint y: 333, endPoint x: 17, endPoint y: 130, distance: 204.2
copy div "Lore Ipsumd Sitametcon & Adipi Elitse Doeiusmo Temporincidi Utlabo ETD & MAG Al…"
